Goal: Task Accomplishment & Management: Complete application form

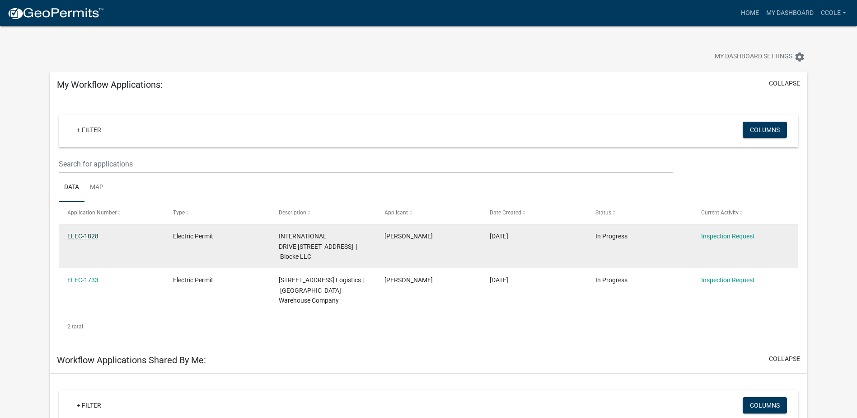
click at [79, 238] on link "ELEC-1828" at bounding box center [82, 235] width 31 height 7
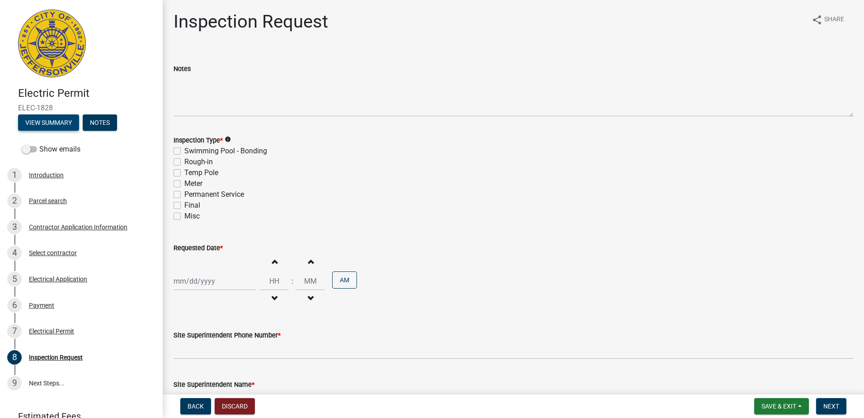
click at [48, 118] on button "View Summary" at bounding box center [48, 122] width 61 height 16
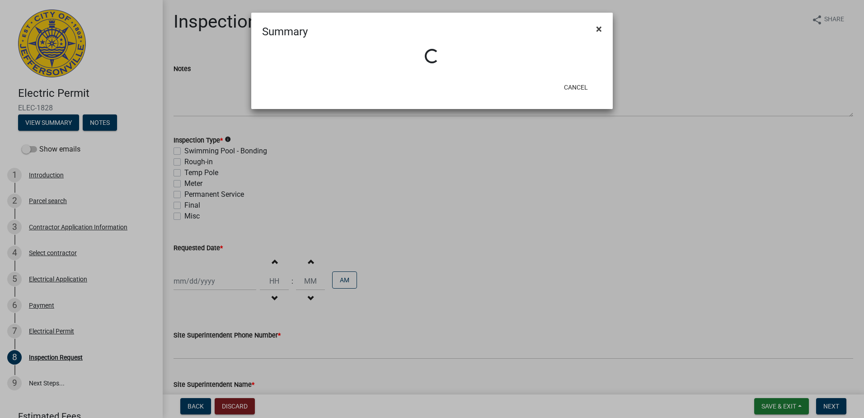
click at [601, 28] on span "×" at bounding box center [599, 29] width 6 height 13
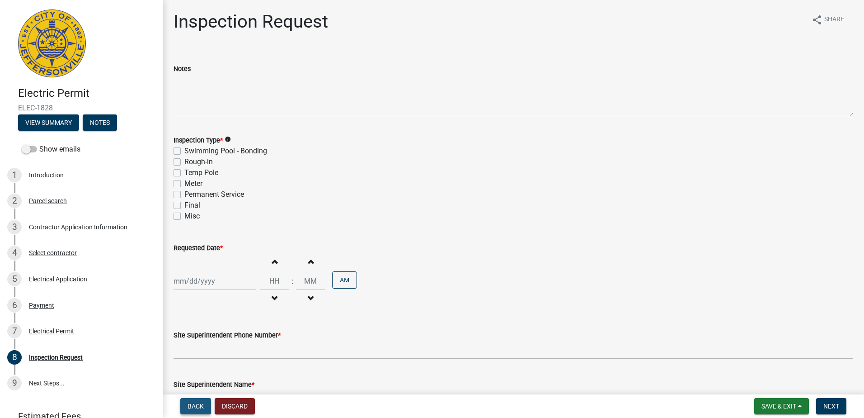
click at [203, 409] on span "Back" at bounding box center [196, 405] width 16 height 7
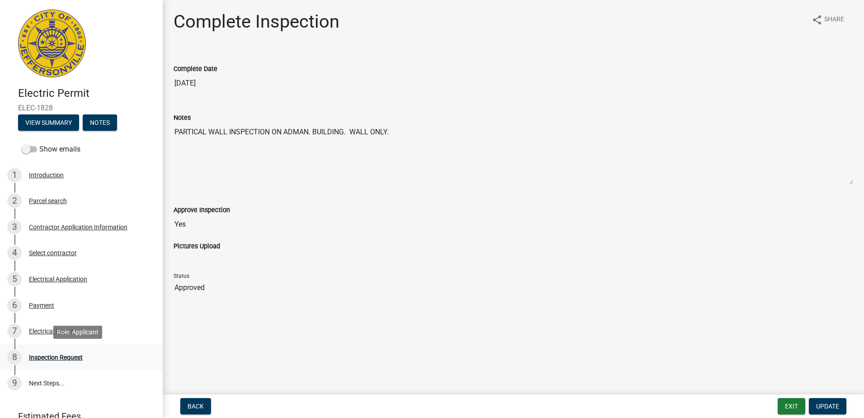
click at [49, 357] on div "Inspection Request" at bounding box center [56, 357] width 54 height 6
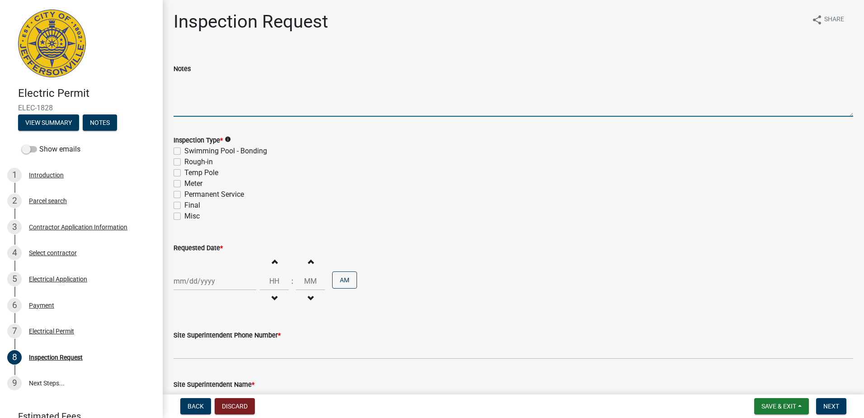
click at [229, 87] on textarea "Notes" at bounding box center [514, 95] width 680 height 42
click at [239, 91] on textarea "Notes" at bounding box center [514, 95] width 680 height 42
type textarea "I"
type textarea "Partial in wall rough in Inspection"
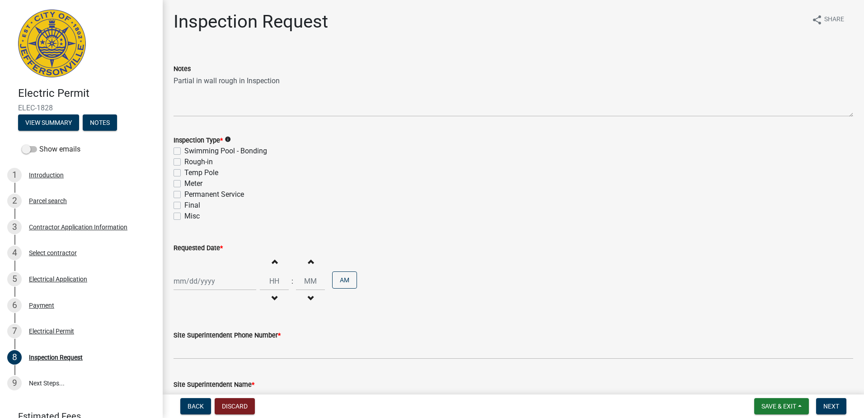
click at [184, 162] on label "Rough-in" at bounding box center [198, 161] width 28 height 11
click at [184, 162] on input "Rough-in" at bounding box center [187, 159] width 6 height 6
checkbox input "true"
checkbox input "false"
checkbox input "true"
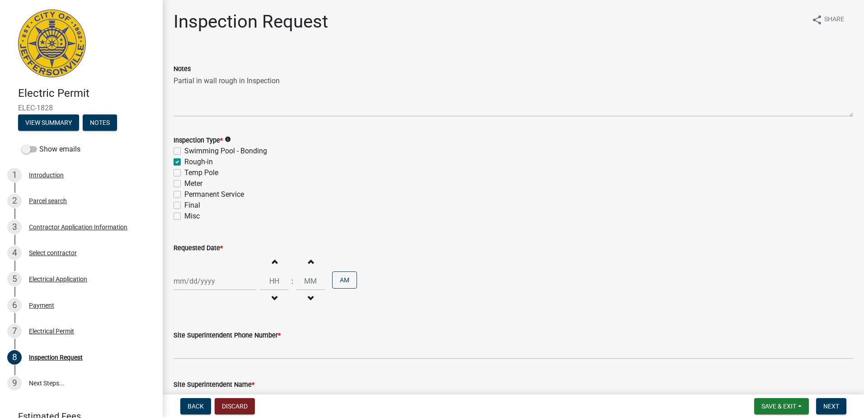
checkbox input "false"
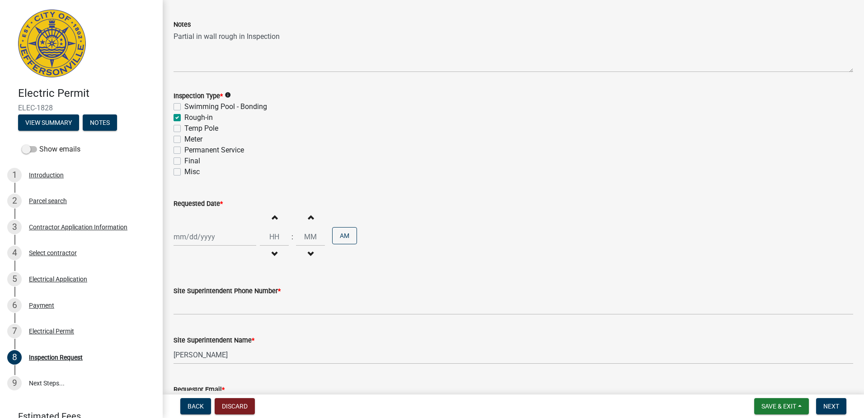
scroll to position [109, 0]
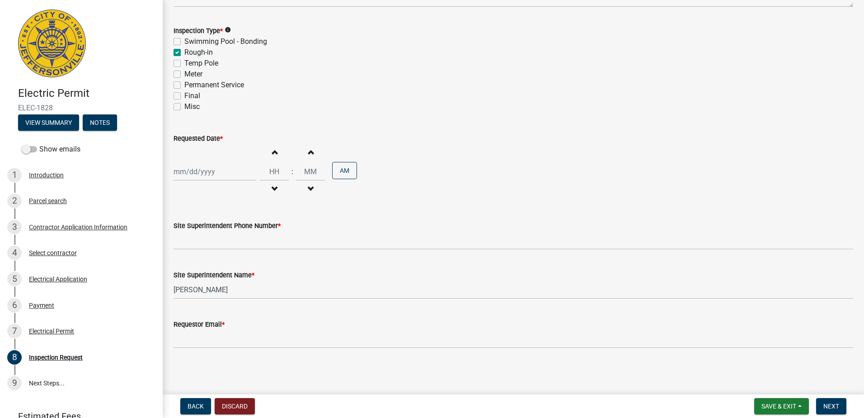
click at [238, 171] on div at bounding box center [215, 171] width 83 height 19
select select "10"
select select "2025"
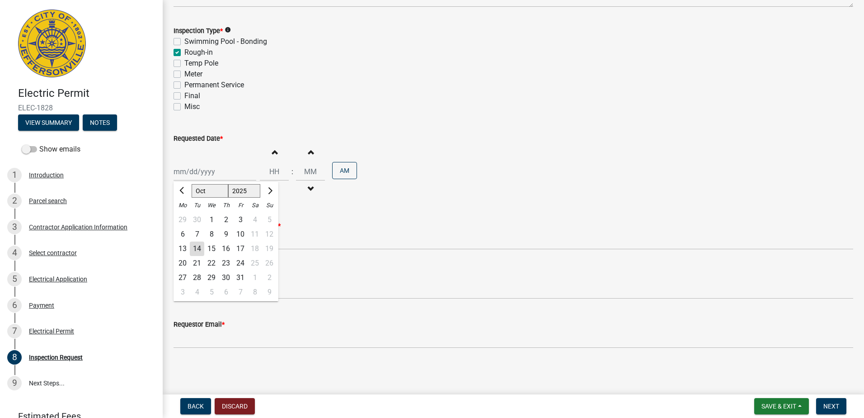
click at [226, 246] on div "16" at bounding box center [226, 248] width 14 height 14
type input "[DATE]"
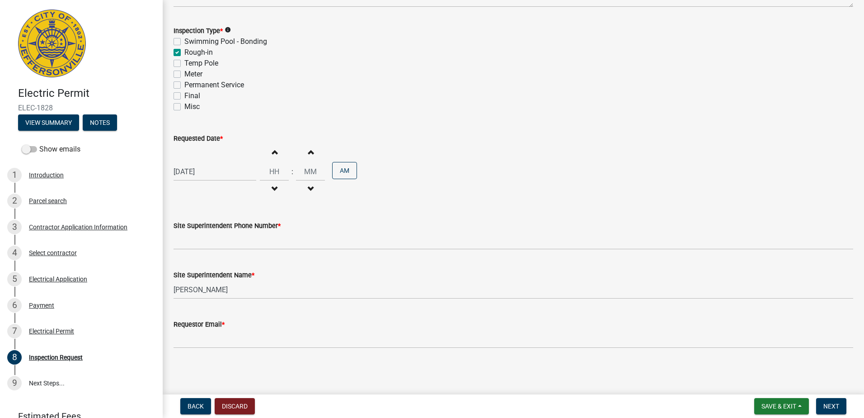
click at [272, 152] on span "button" at bounding box center [274, 151] width 5 height 7
type input "01"
type input "00"
click at [272, 152] on span "button" at bounding box center [274, 151] width 5 height 7
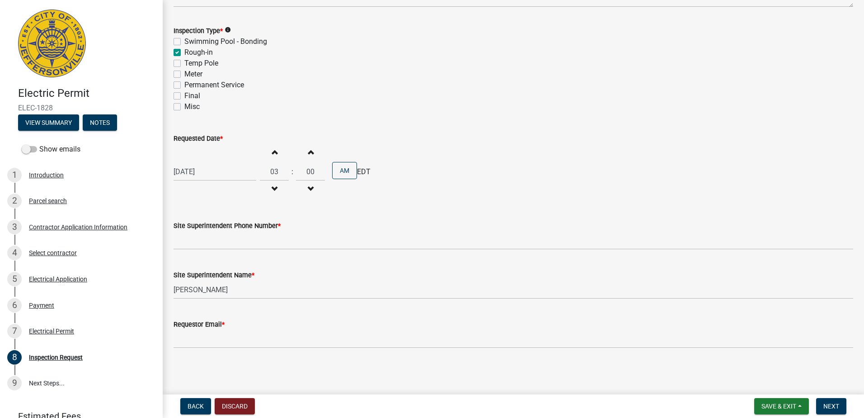
click at [272, 152] on span "button" at bounding box center [274, 151] width 5 height 7
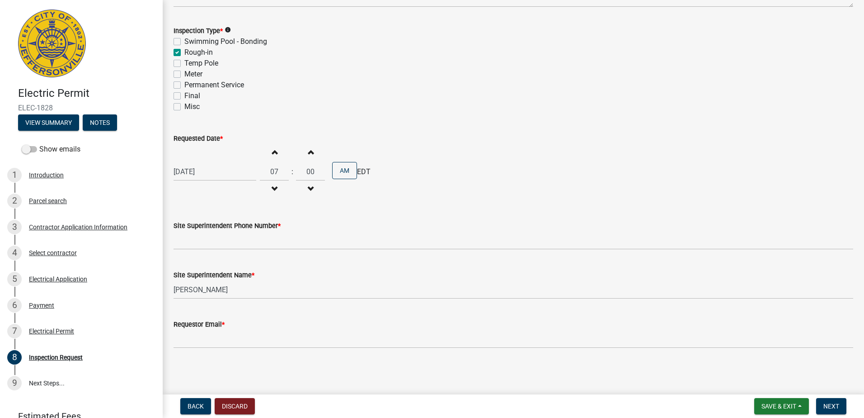
type input "08"
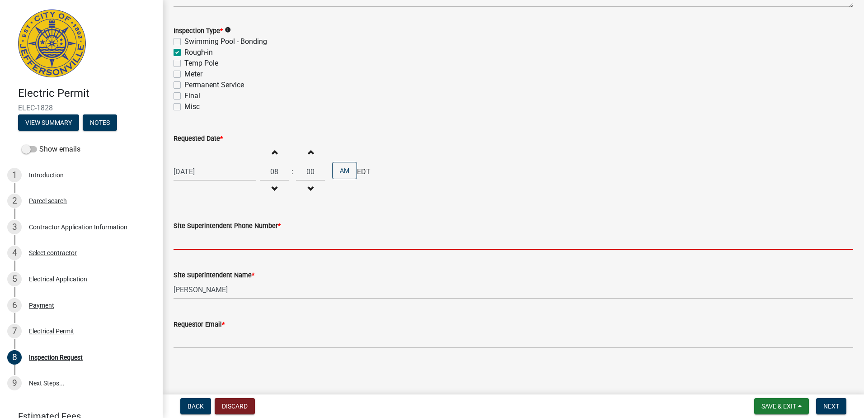
click at [257, 239] on input "Site Superintendent Phone Number *" at bounding box center [514, 240] width 680 height 19
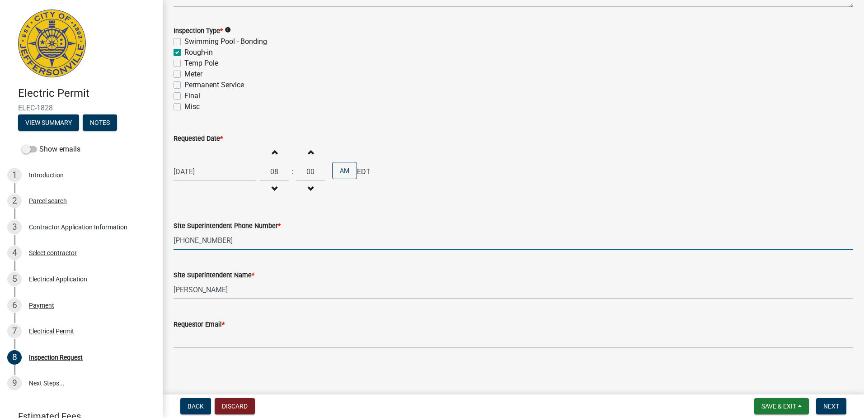
type input "[PHONE_NUMBER]"
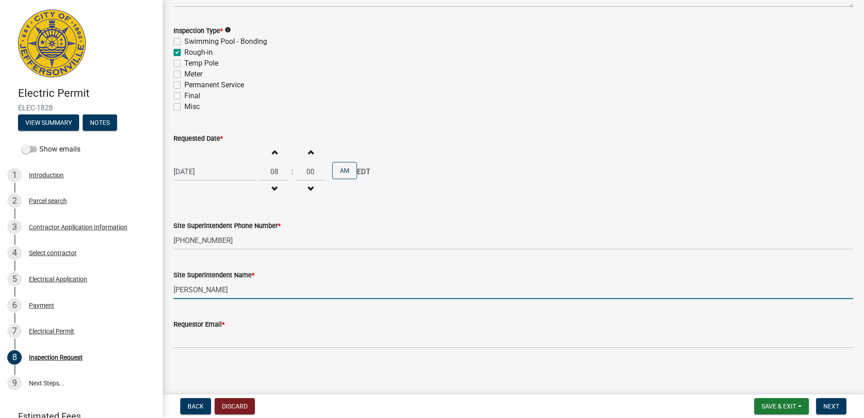
type input "[PERSON_NAME]"
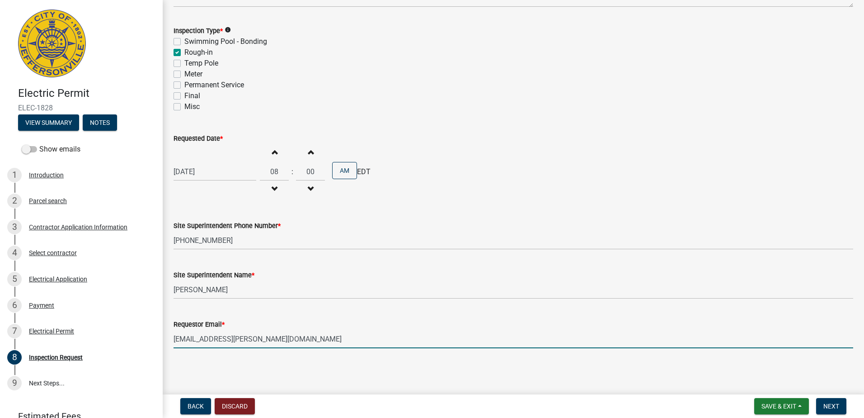
type input "[EMAIL_ADDRESS][PERSON_NAME][DOMAIN_NAME]"
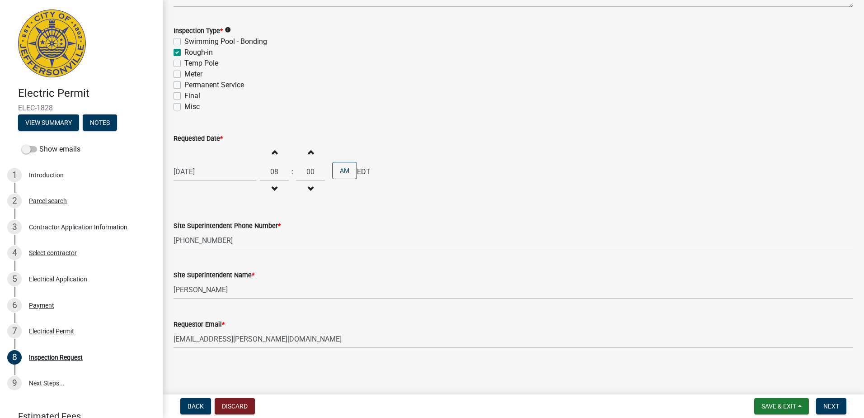
click at [317, 358] on div "Inspection Request share Share Notes Partial in wall rough in Inspection Inspec…" at bounding box center [513, 132] width 693 height 462
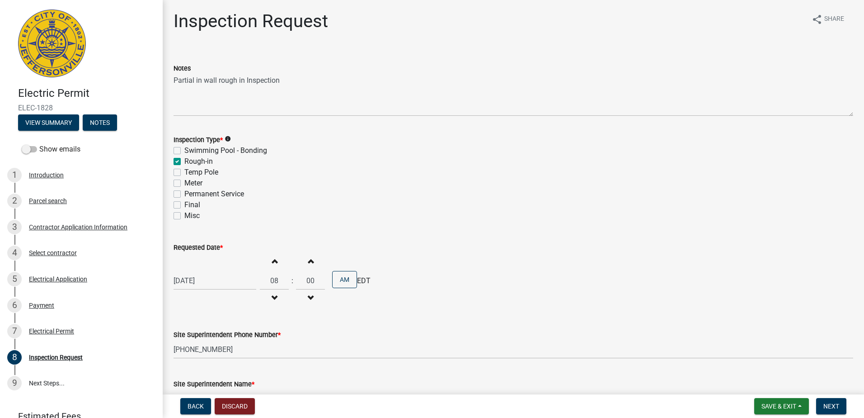
scroll to position [0, 0]
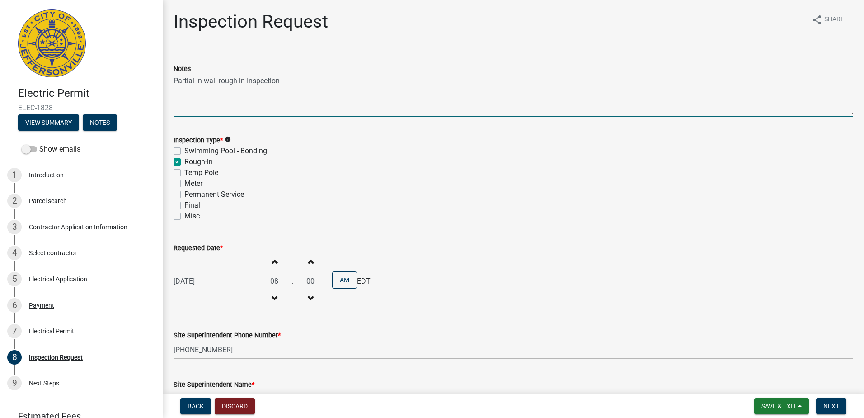
click at [345, 90] on textarea "Partial in wall rough in Inspection" at bounding box center [514, 95] width 680 height 42
type textarea "Partial in wall rough in Inspection ADMIN Building"
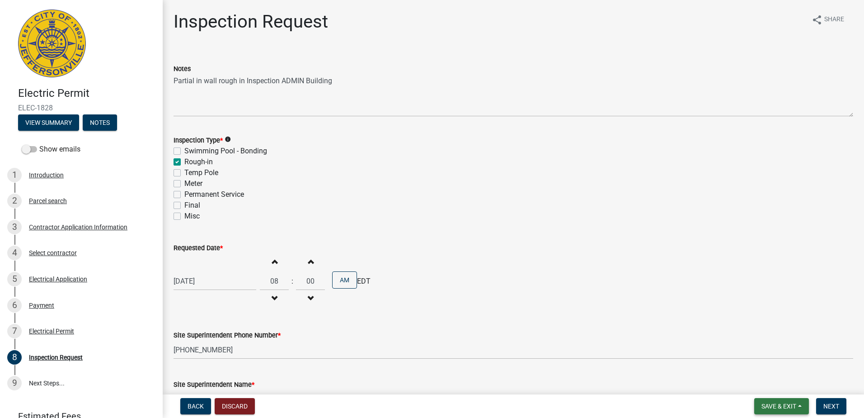
click at [774, 404] on span "Save & Exit" at bounding box center [778, 405] width 35 height 7
click at [756, 291] on div "[DATE] Increment hours 08 Decrement hours : Increment minutes 00 Decrement minu…" at bounding box center [514, 281] width 680 height 56
click at [832, 400] on button "Next" at bounding box center [831, 406] width 30 height 16
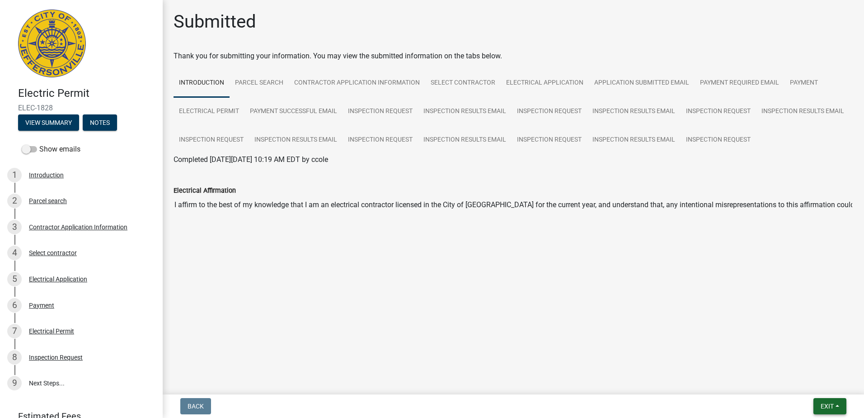
click at [825, 406] on span "Exit" at bounding box center [827, 405] width 13 height 7
click at [816, 359] on button "Save" at bounding box center [810, 361] width 72 height 22
